Goal: Navigation & Orientation: Find specific page/section

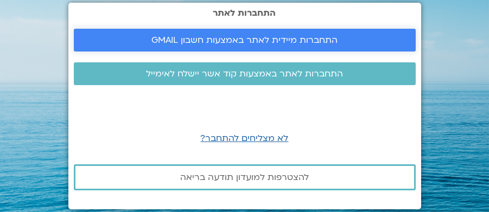
click at [263, 41] on span "התחברות מיידית לאתר באמצעות חשבון GMAIL" at bounding box center [244, 40] width 186 height 10
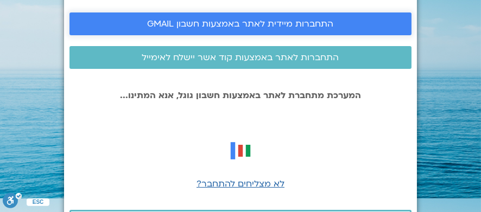
scroll to position [2, 0]
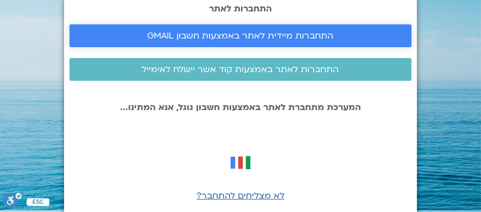
click at [252, 31] on span "התחברות מיידית לאתר באמצעות חשבון GMAIL" at bounding box center [241, 36] width 186 height 10
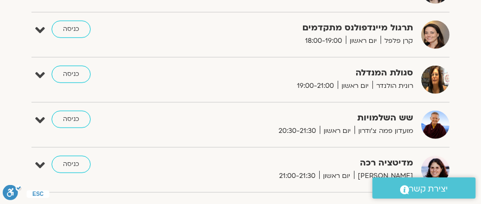
scroll to position [1774, 0]
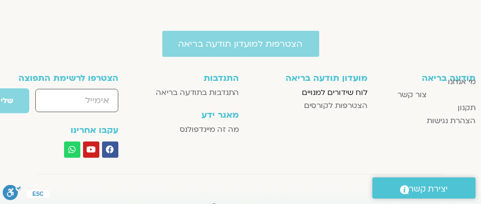
click at [334, 90] on span "לוח שידורים למנויים" at bounding box center [335, 92] width 66 height 13
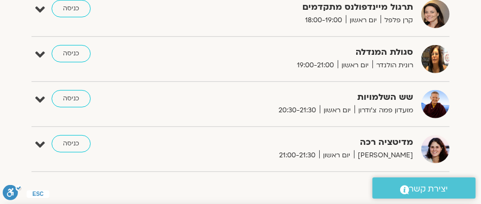
scroll to position [922, 0]
